Goal: Navigation & Orientation: Find specific page/section

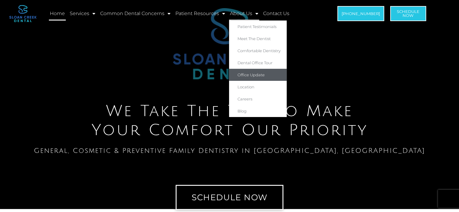
click at [253, 70] on link "Office Update" at bounding box center [258, 75] width 58 height 12
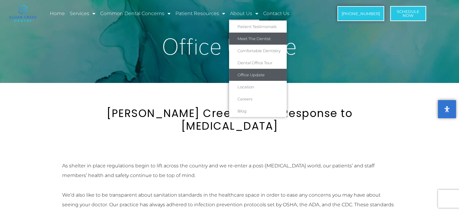
click at [250, 37] on link "Meet The Dentist" at bounding box center [258, 39] width 58 height 12
